Goal: Information Seeking & Learning: Check status

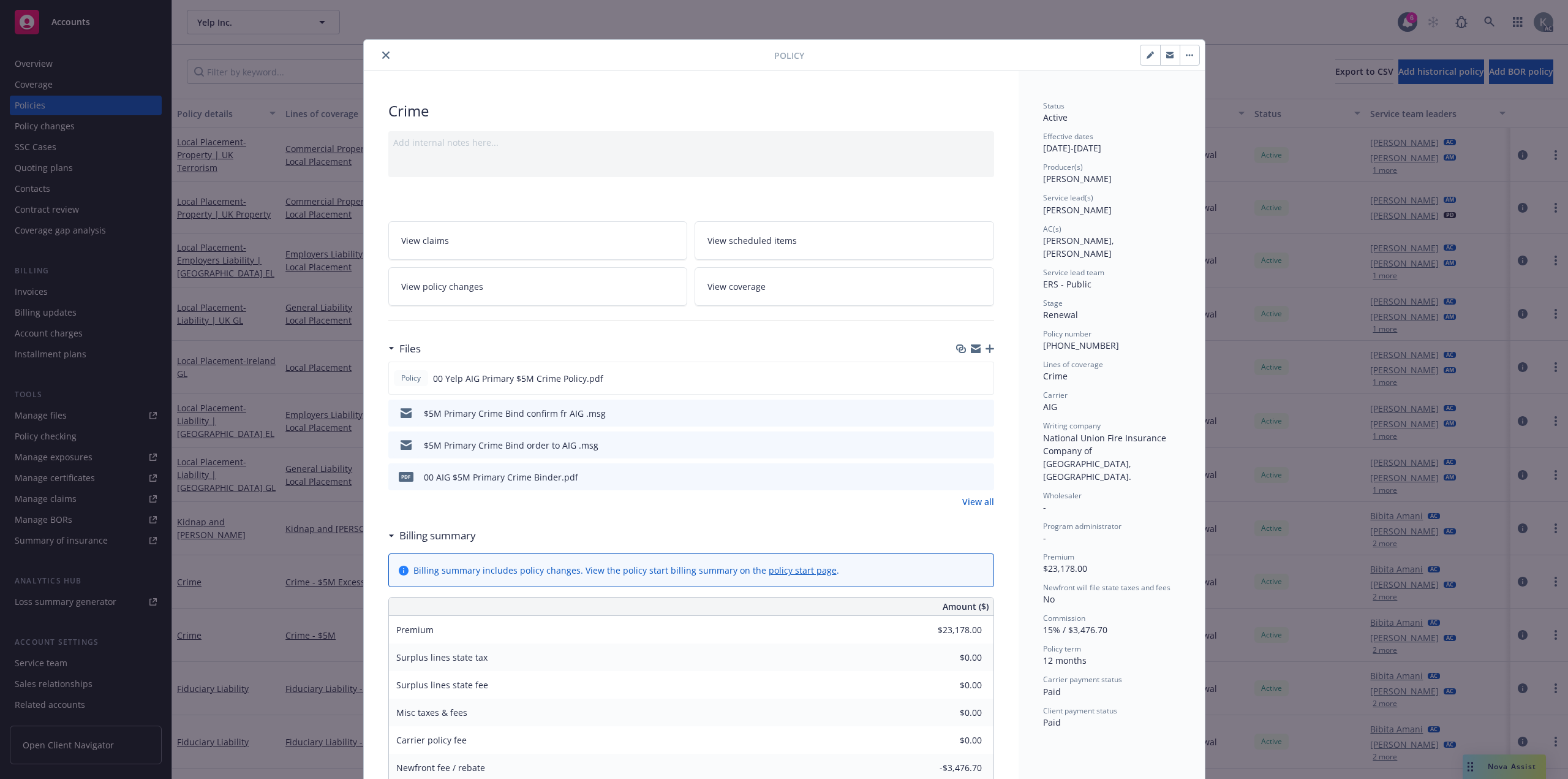
click at [383, 52] on button "close" at bounding box center [386, 55] width 15 height 15
click at [1486, 18] on icon at bounding box center [1490, 22] width 11 height 11
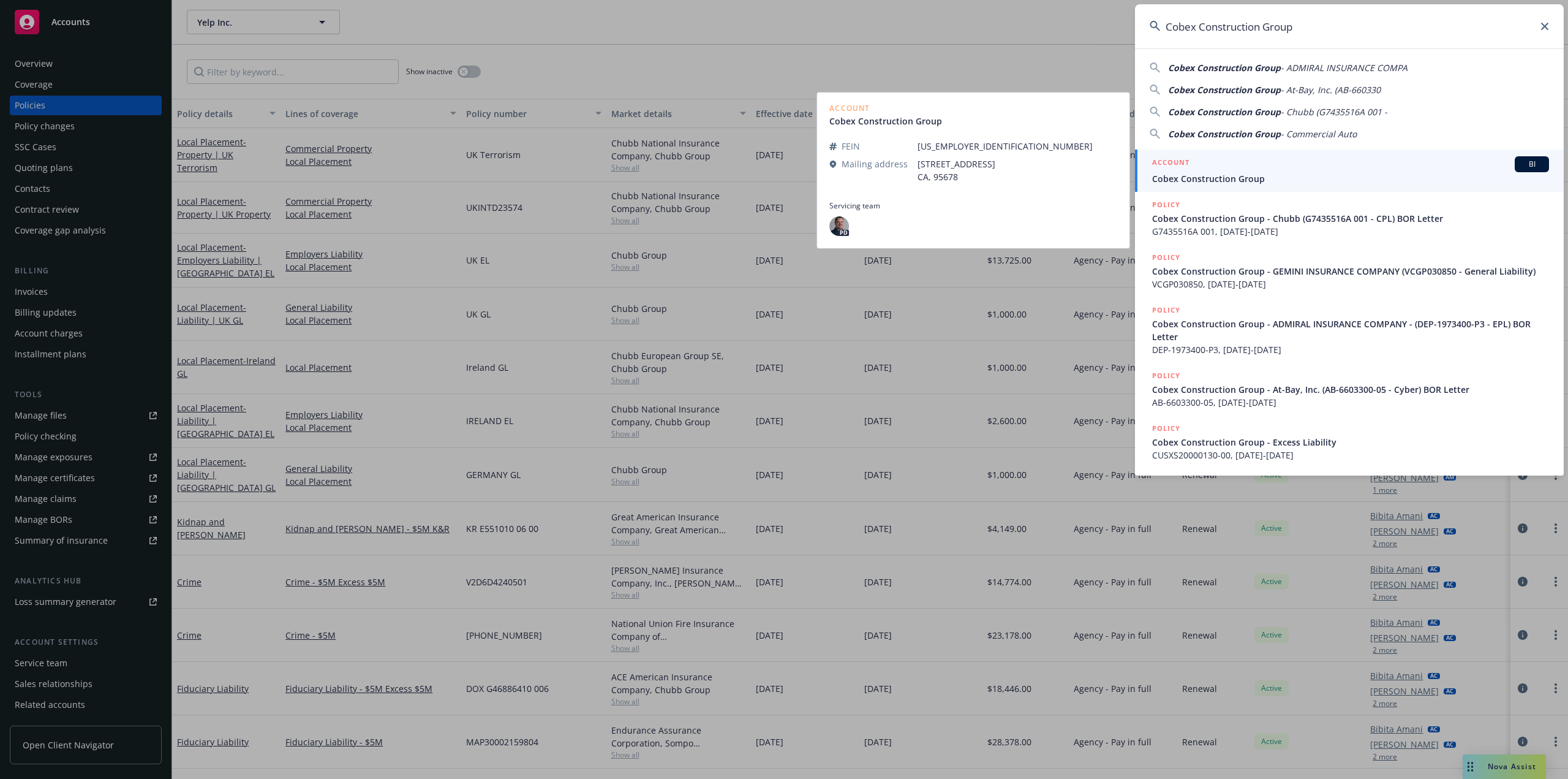
type input "Cobex Construction Group"
click at [1306, 165] on div "ACCOUNT BI" at bounding box center [1350, 164] width 397 height 16
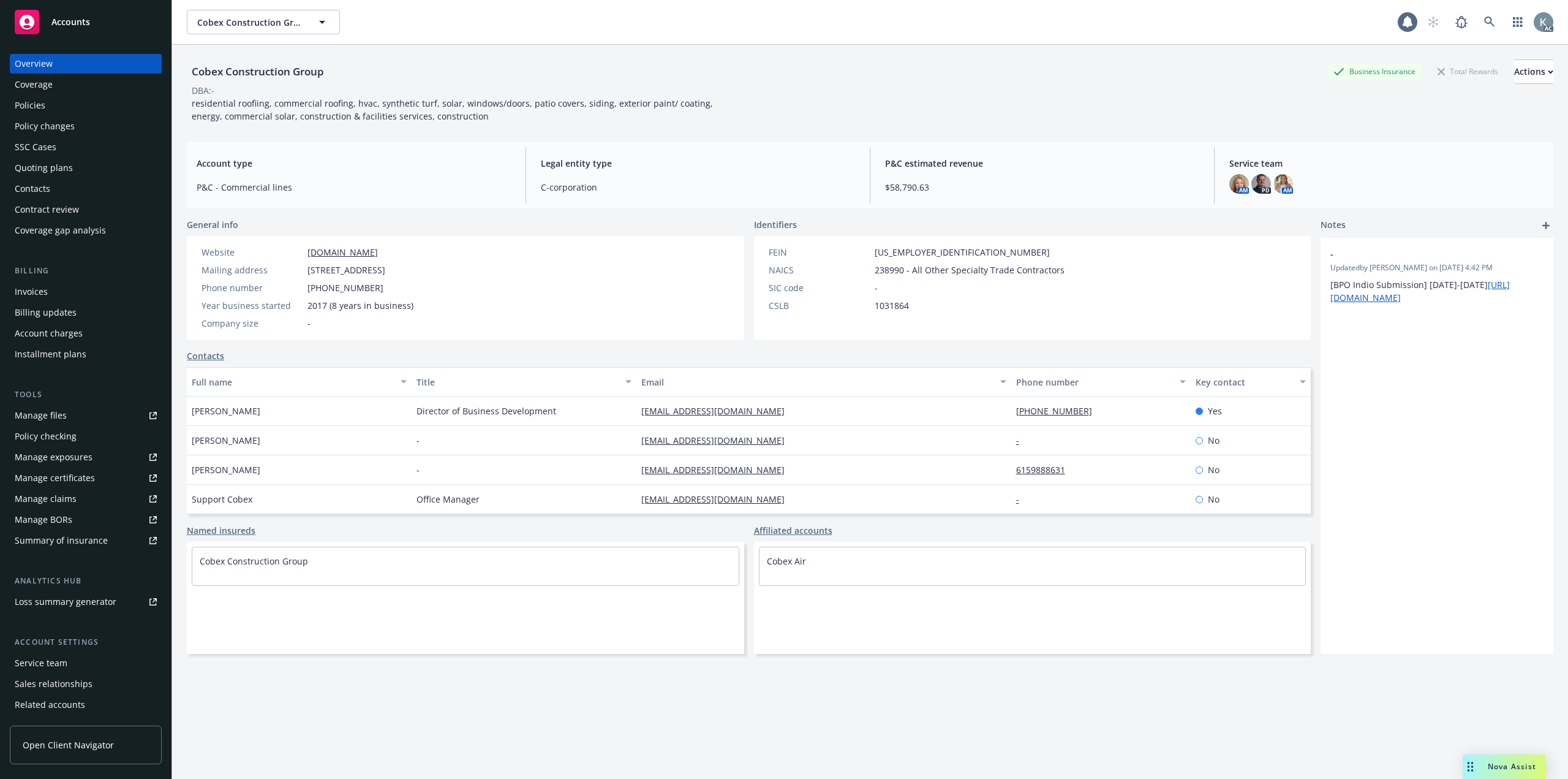
click at [118, 98] on div "Policies" at bounding box center [86, 105] width 142 height 19
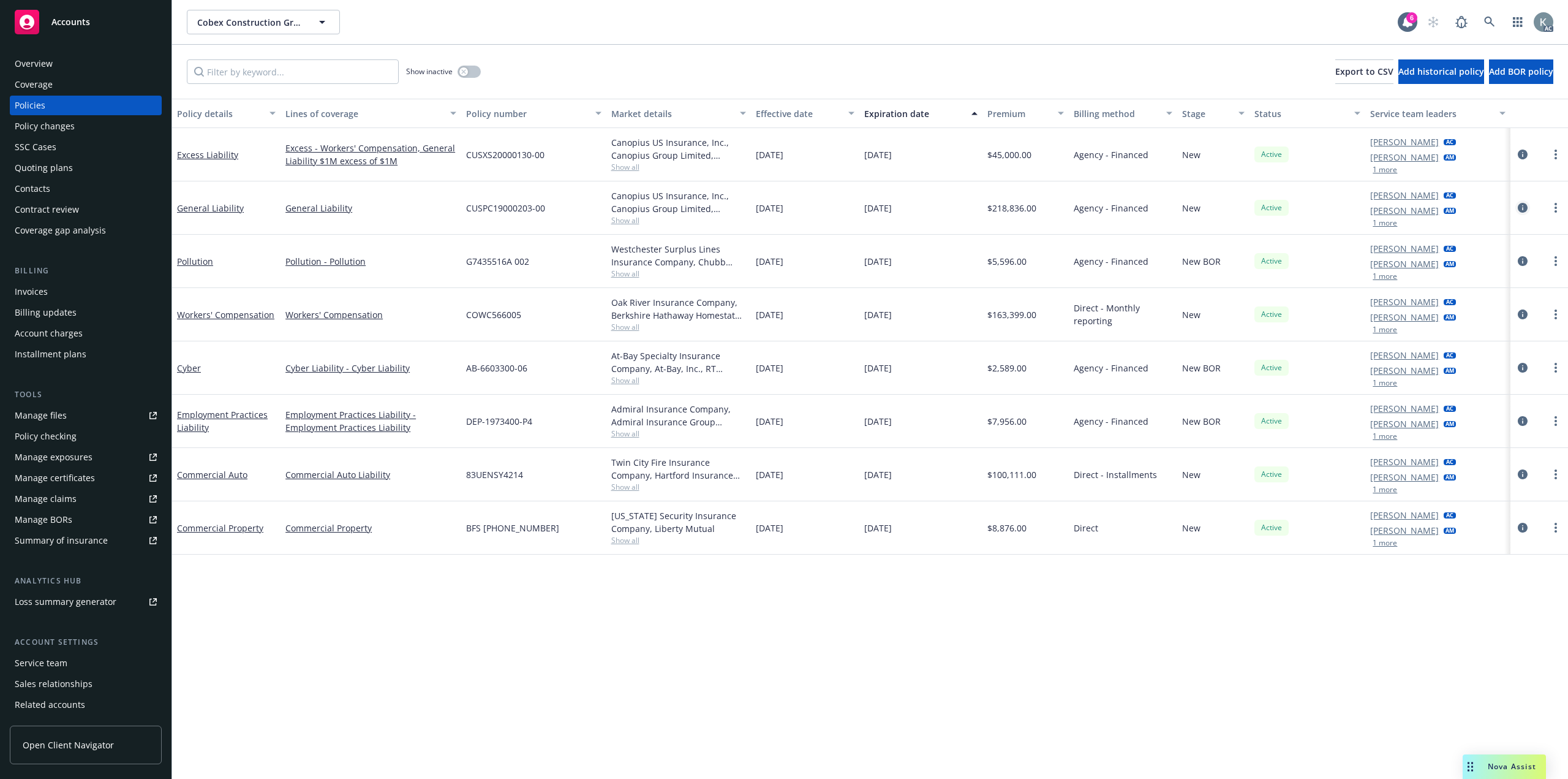
click at [1523, 203] on icon "circleInformation" at bounding box center [1523, 207] width 10 height 10
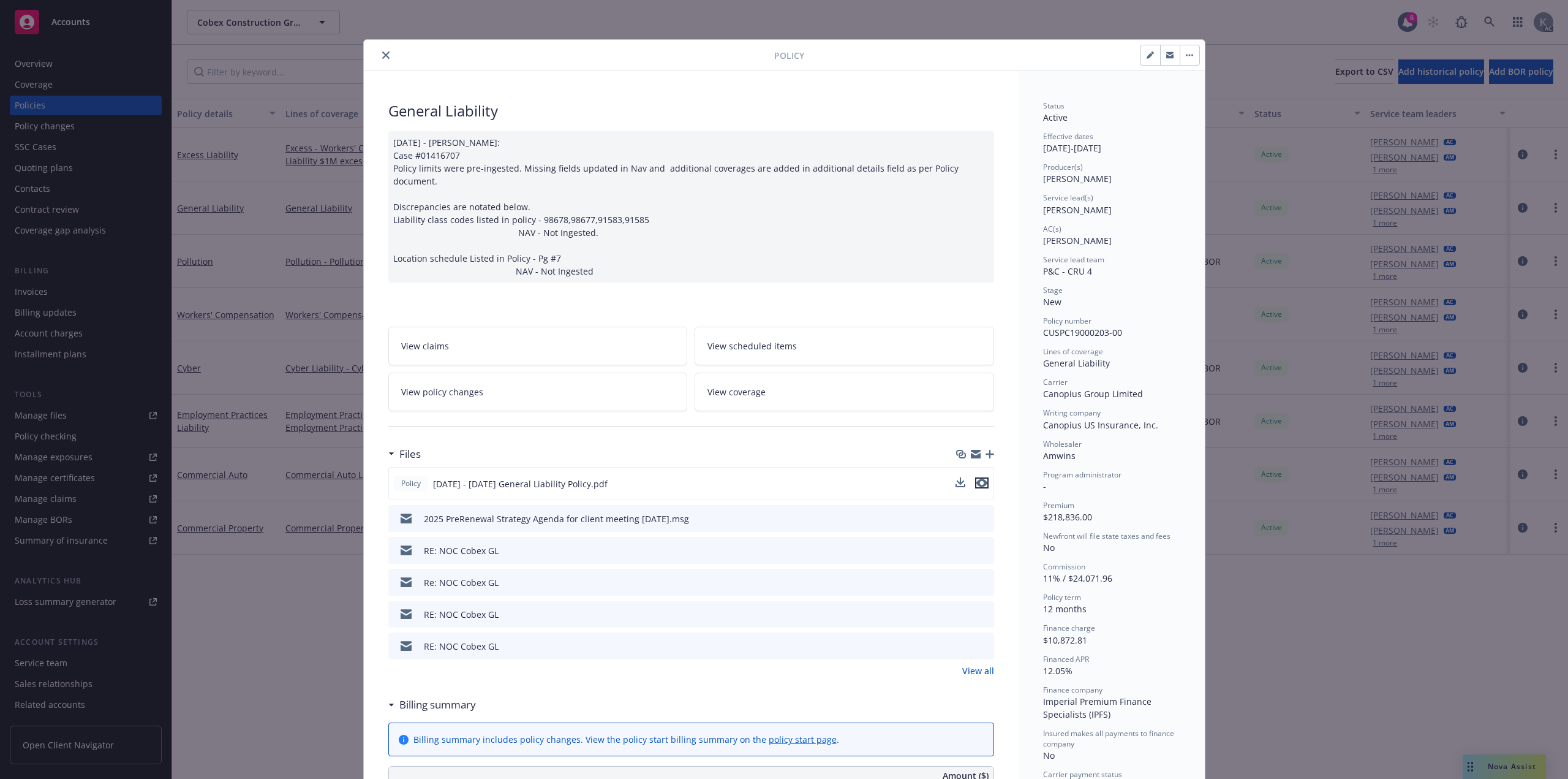
click at [978, 479] on icon "preview file" at bounding box center [982, 483] width 11 height 8
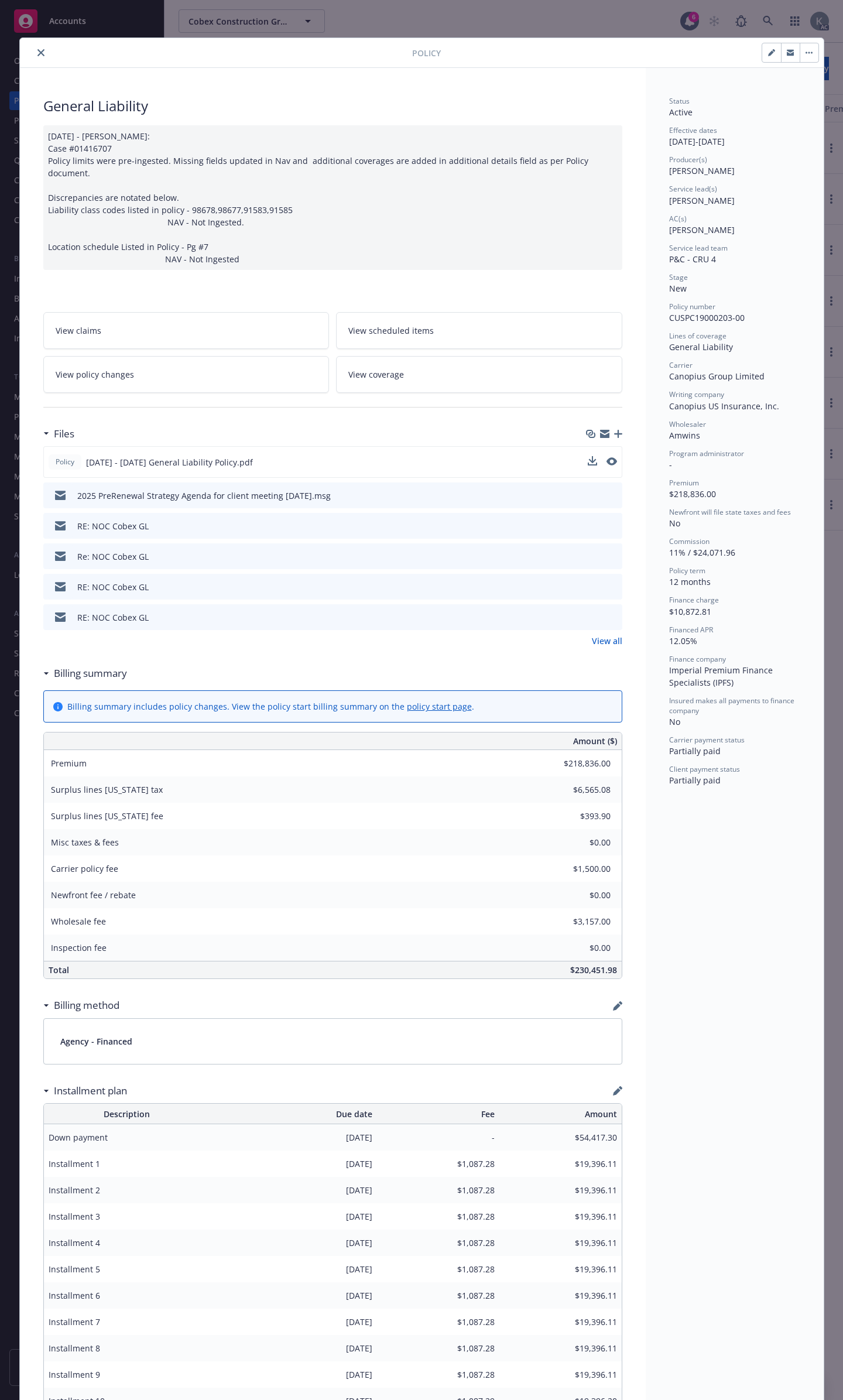
click at [38, 54] on icon "close" at bounding box center [41, 52] width 7 height 7
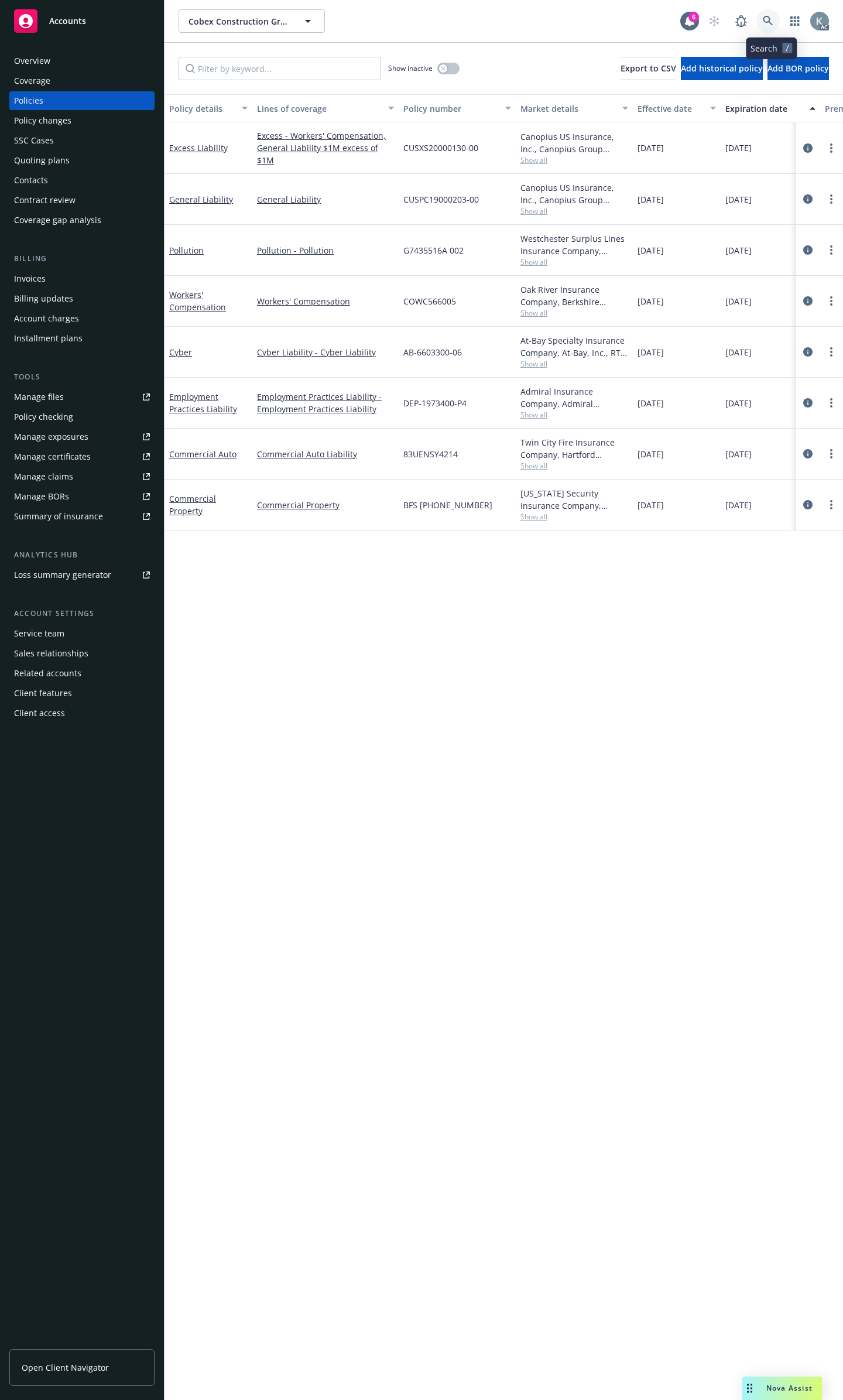
click at [763, 14] on link at bounding box center [768, 21] width 23 height 23
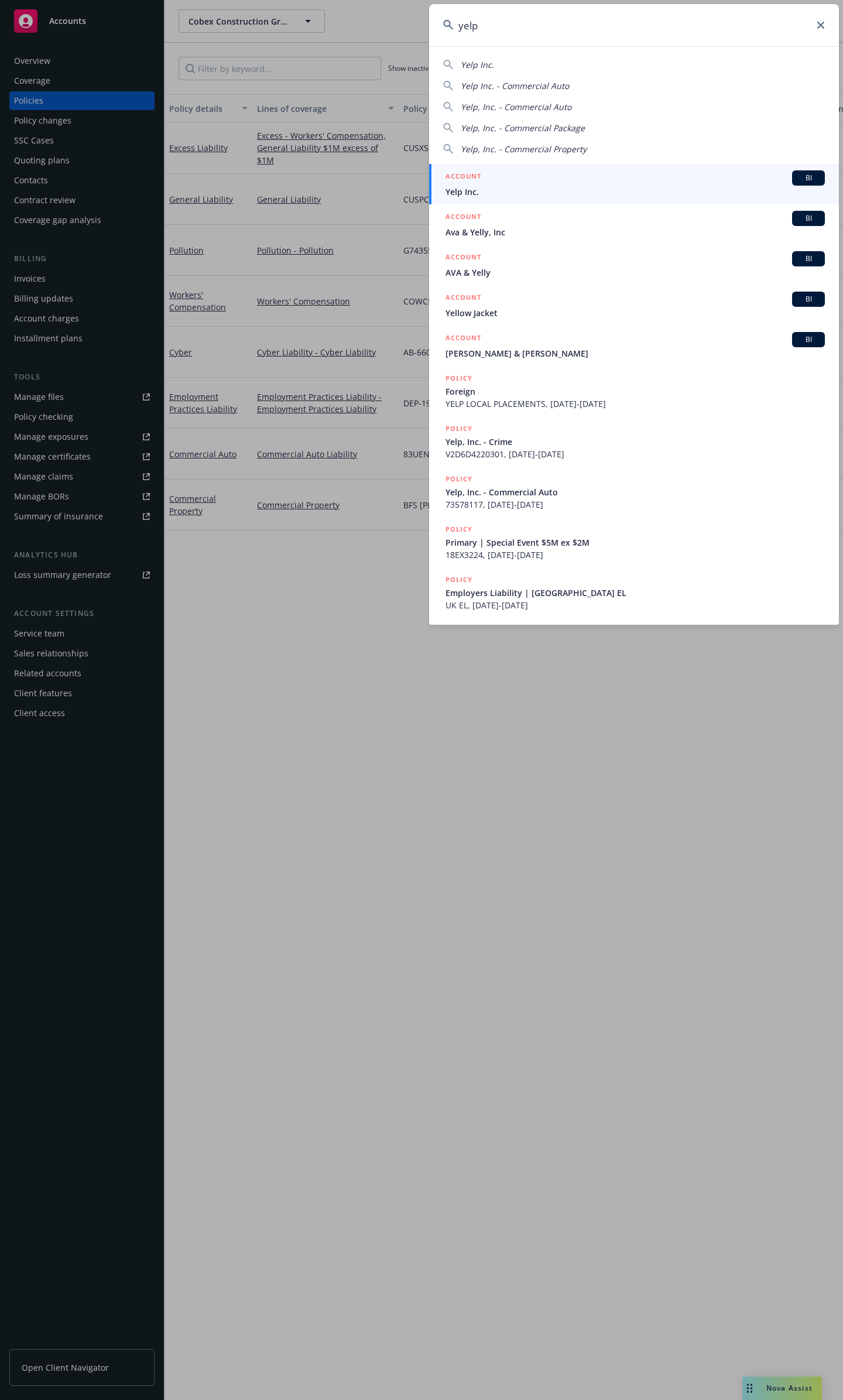
type input "yelp"
click at [718, 186] on span "Yelp Inc." at bounding box center [635, 192] width 380 height 12
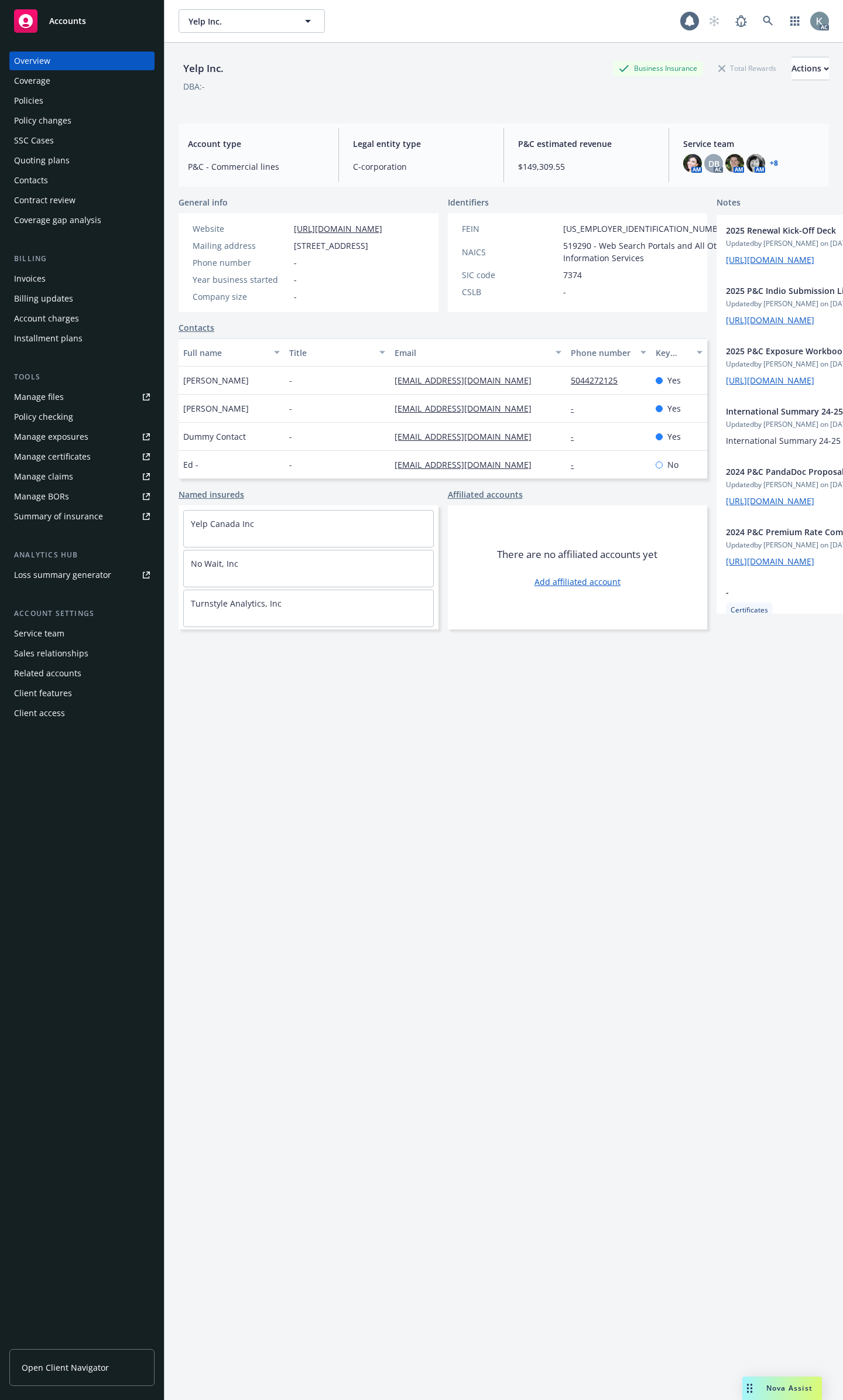
click at [28, 97] on div "Policies" at bounding box center [28, 101] width 29 height 19
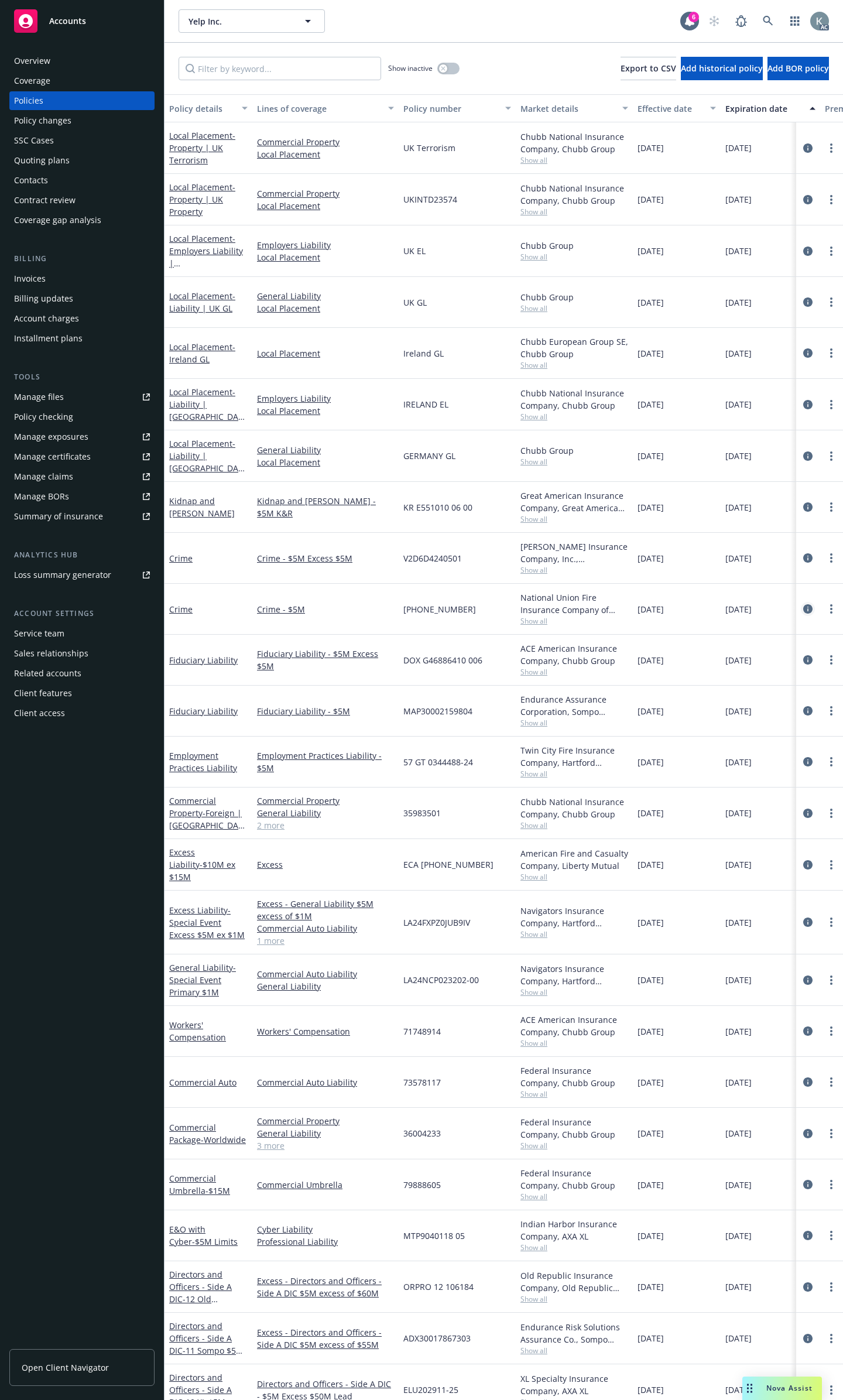
click at [804, 604] on icon "circleInformation" at bounding box center [808, 609] width 9 height 9
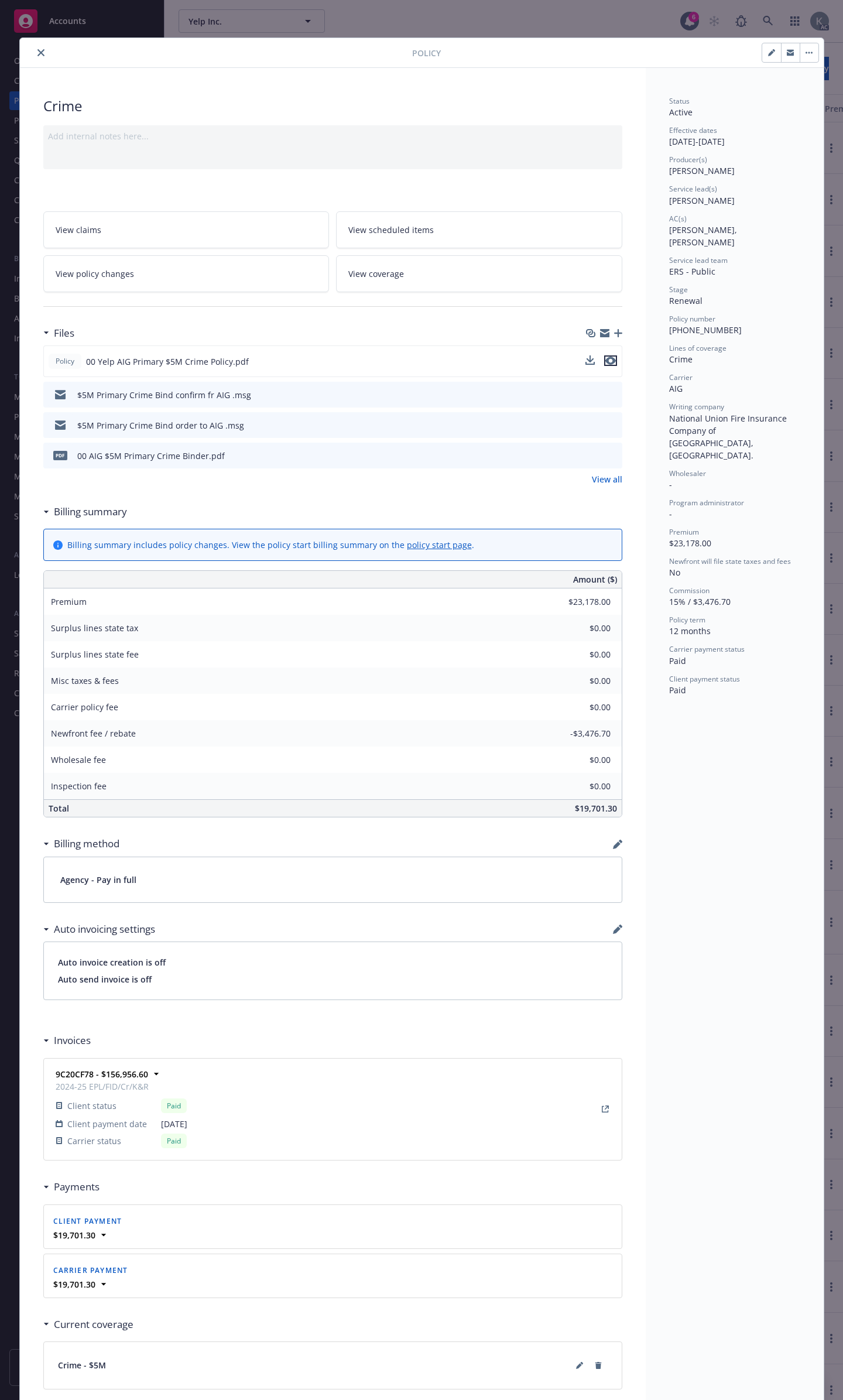
click at [606, 357] on icon "preview file" at bounding box center [610, 360] width 10 height 8
